Goal: Navigation & Orientation: Find specific page/section

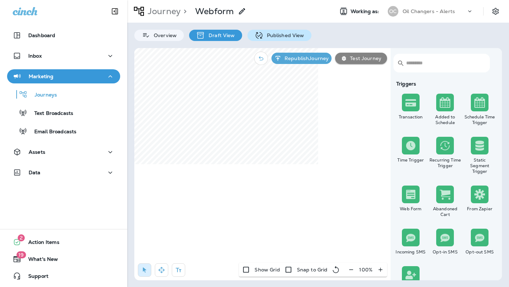
click at [282, 36] on p "Published View" at bounding box center [283, 36] width 41 height 6
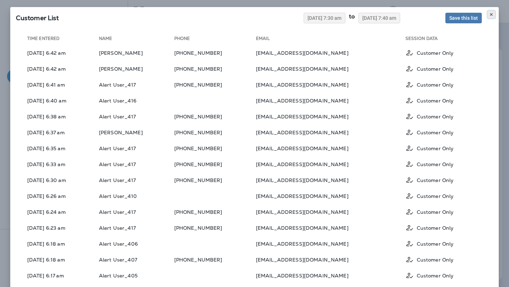
click at [491, 11] on button at bounding box center [491, 15] width 8 height 8
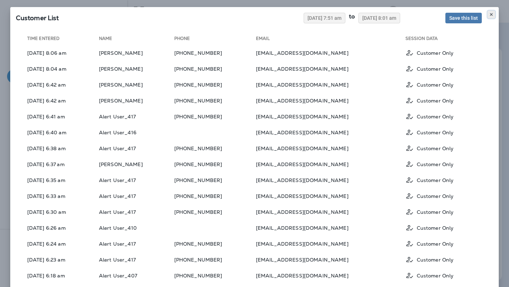
click at [488, 14] on button at bounding box center [491, 15] width 8 height 8
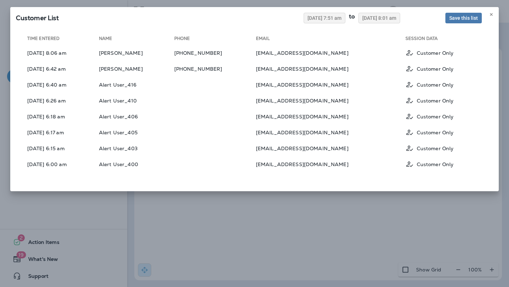
click at [354, 222] on div "Customer List [DATE] 7:51 am to [DATE] 8:01 am Save this list Time Entered Name…" at bounding box center [254, 143] width 509 height 287
click at [489, 16] on icon at bounding box center [491, 14] width 4 height 4
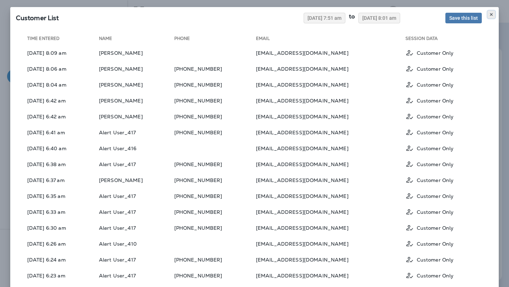
click at [490, 14] on icon at bounding box center [491, 14] width 4 height 4
